Goal: Task Accomplishment & Management: Manage account settings

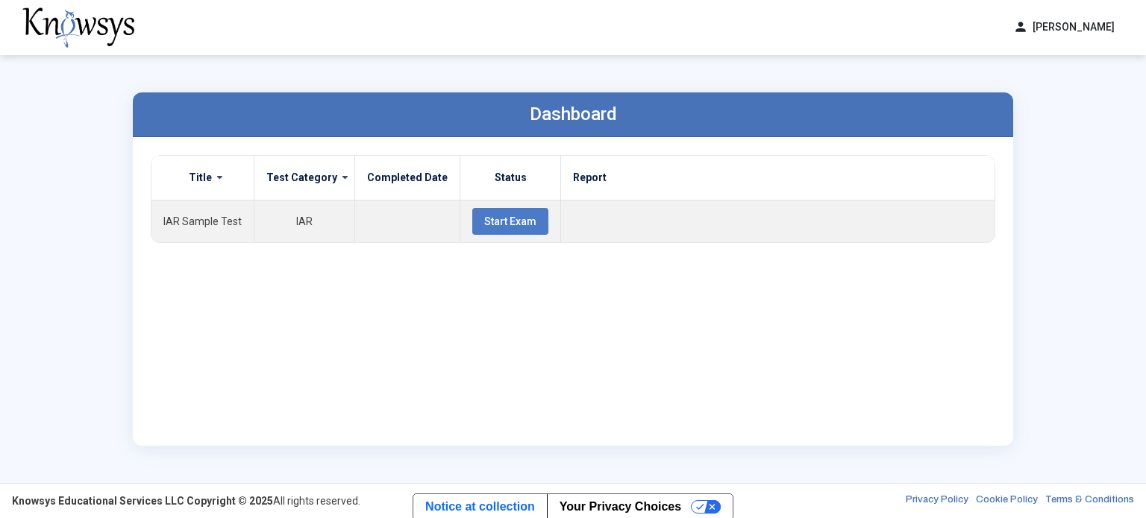
click at [1087, 26] on button "person Lucy Kuhn" at bounding box center [1063, 27] width 119 height 25
click at [1045, 84] on span "Log Out" at bounding box center [1046, 87] width 34 height 12
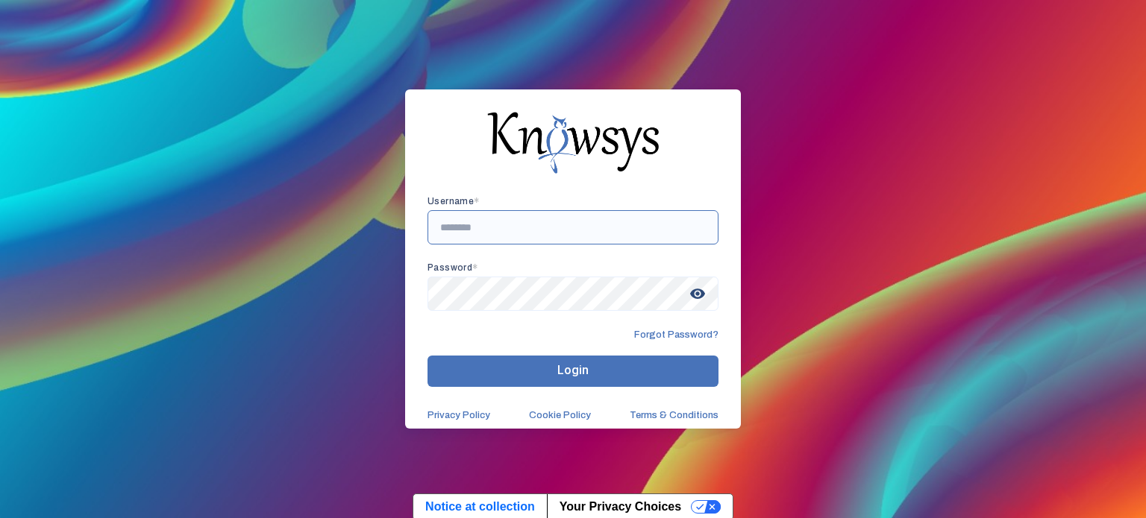
click at [510, 230] on input "text" at bounding box center [572, 227] width 291 height 34
type input "**********"
click at [694, 289] on span "visibility" at bounding box center [697, 293] width 27 height 27
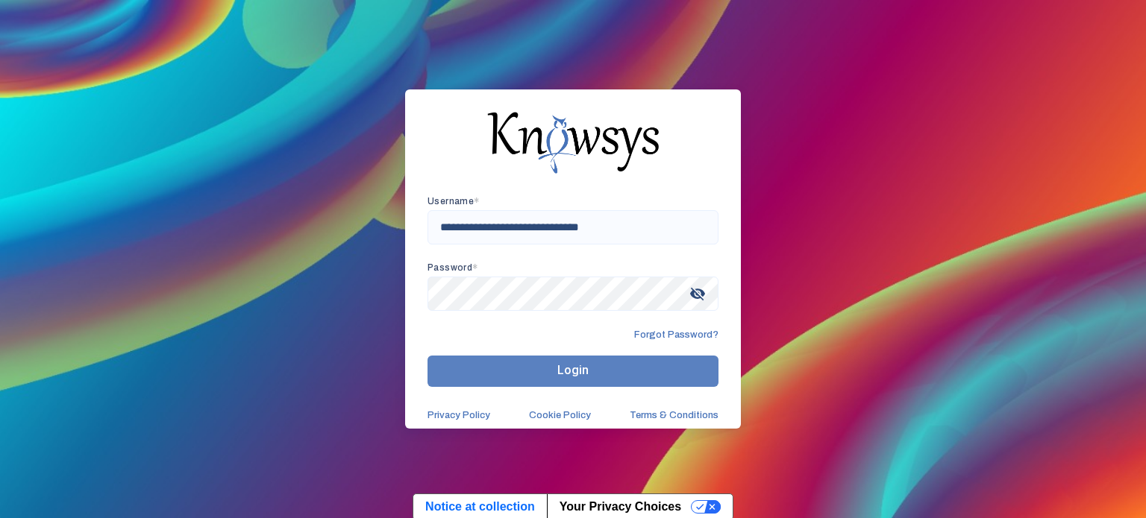
click at [559, 368] on span "Login" at bounding box center [572, 370] width 31 height 14
